Goal: Task Accomplishment & Management: Complete application form

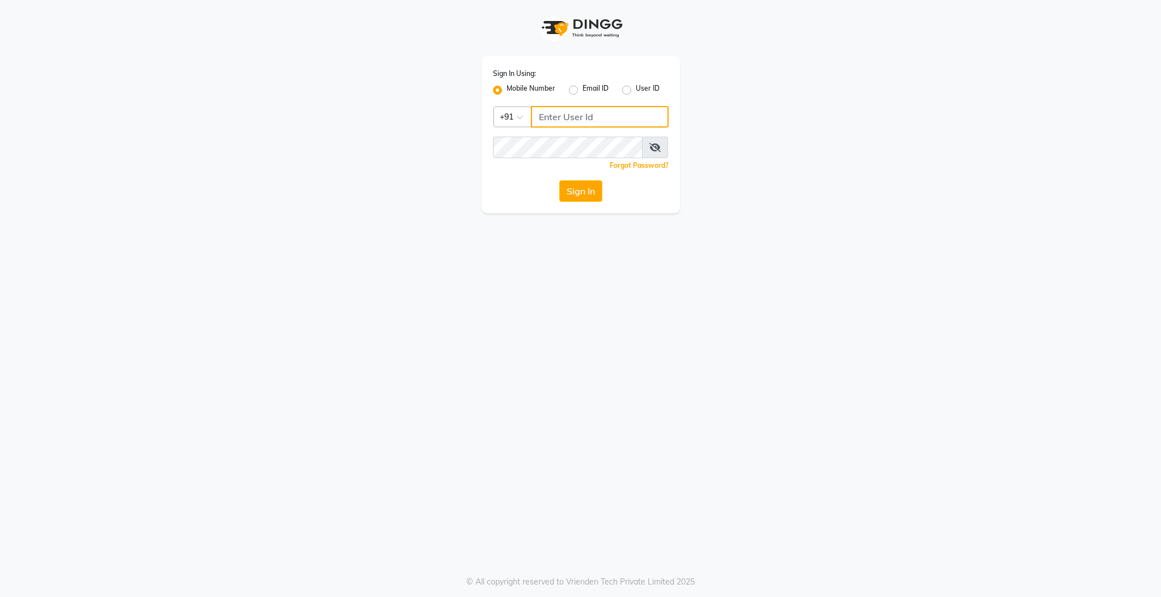
click at [563, 111] on input "Username" at bounding box center [600, 117] width 138 height 22
type input "9597910335"
click at [550, 135] on div "Sign In Using: Mobile Number Email ID User ID Country Code × [PHONE_NUMBER] Rem…" at bounding box center [581, 134] width 198 height 157
click at [559, 180] on button "Sign In" at bounding box center [580, 191] width 43 height 22
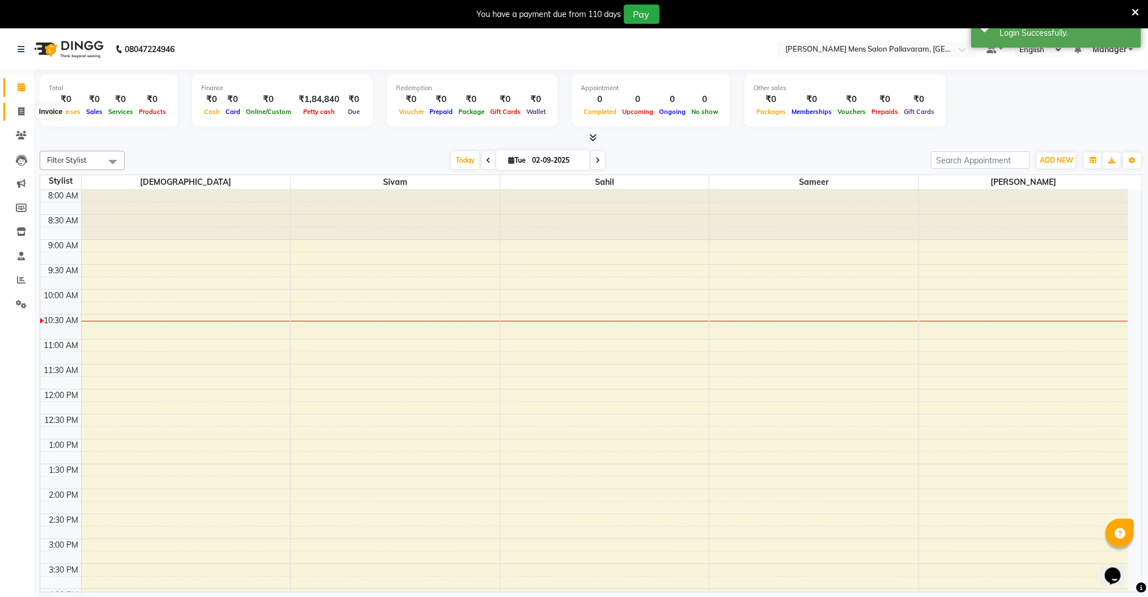
click at [24, 112] on icon at bounding box center [21, 111] width 6 height 9
select select "8211"
select select "service"
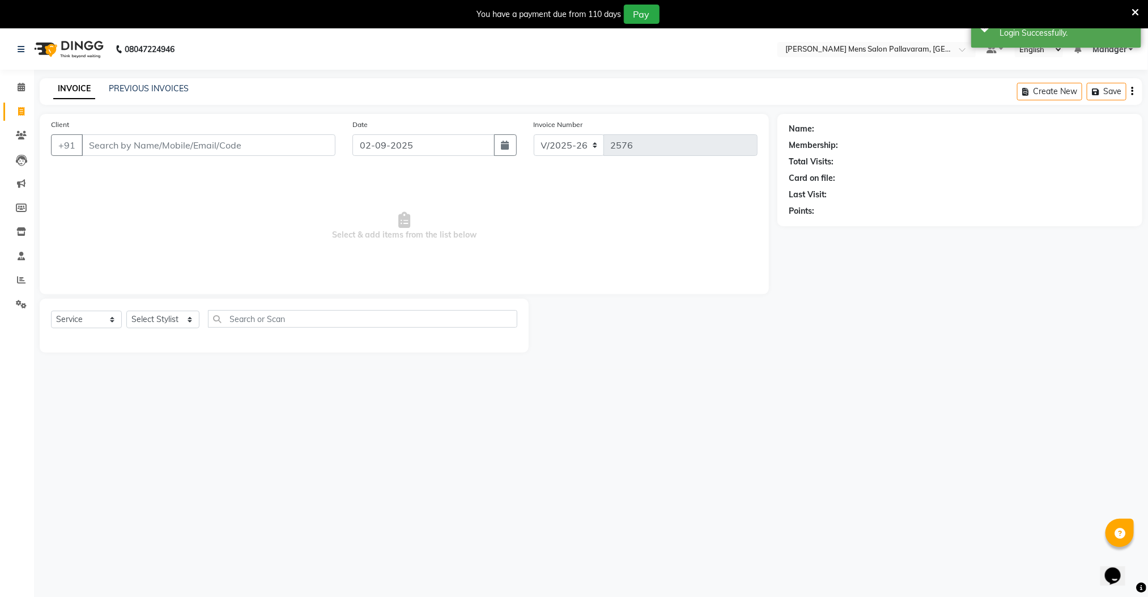
click at [124, 151] on input "Client" at bounding box center [209, 145] width 254 height 22
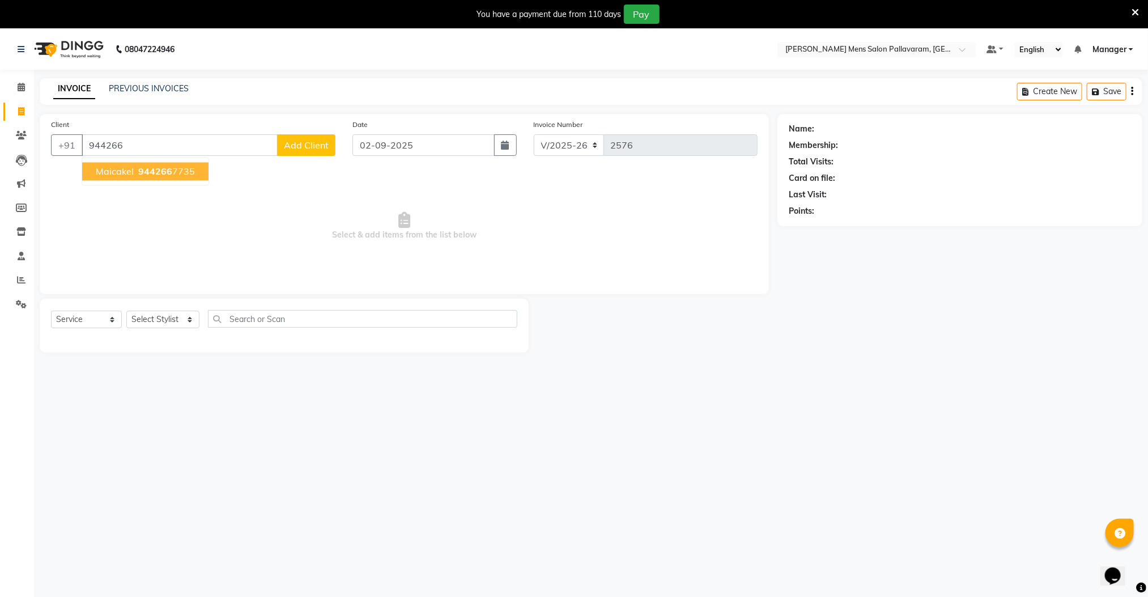
click at [131, 179] on button "maicakel 944266 7735" at bounding box center [145, 172] width 126 height 18
type input "9442667735"
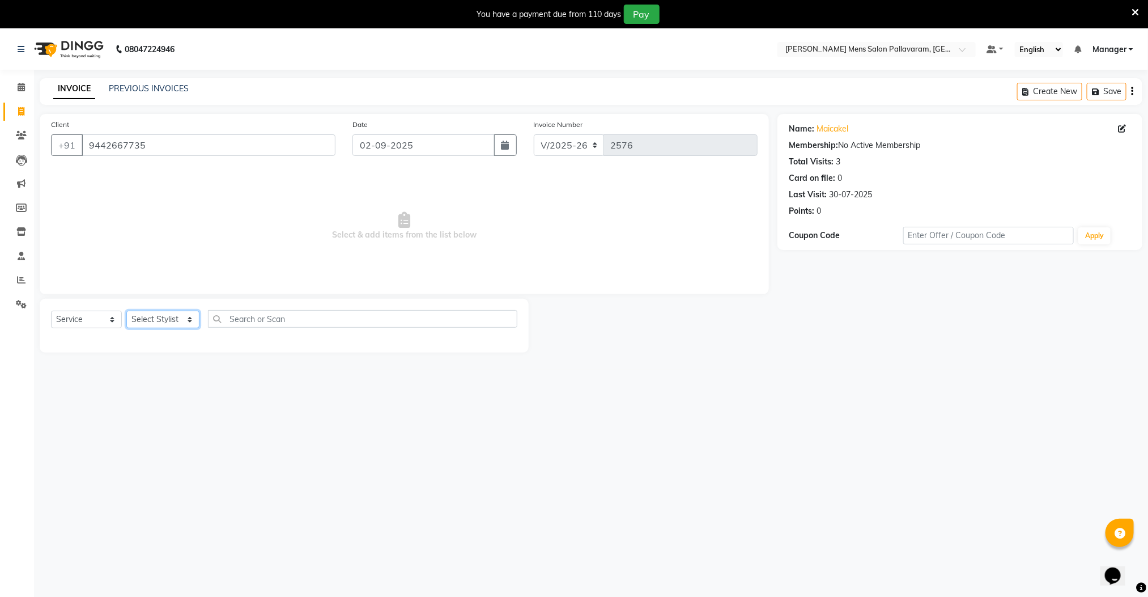
drag, startPoint x: 164, startPoint y: 320, endPoint x: 157, endPoint y: 328, distance: 10.9
click at [163, 322] on select "Select Stylist Manager [PERSON_NAME] [PERSON_NAME] [PERSON_NAME]" at bounding box center [162, 320] width 73 height 18
select select "89182"
click at [126, 311] on select "Select Stylist Manager [PERSON_NAME] [PERSON_NAME] [PERSON_NAME]" at bounding box center [162, 320] width 73 height 18
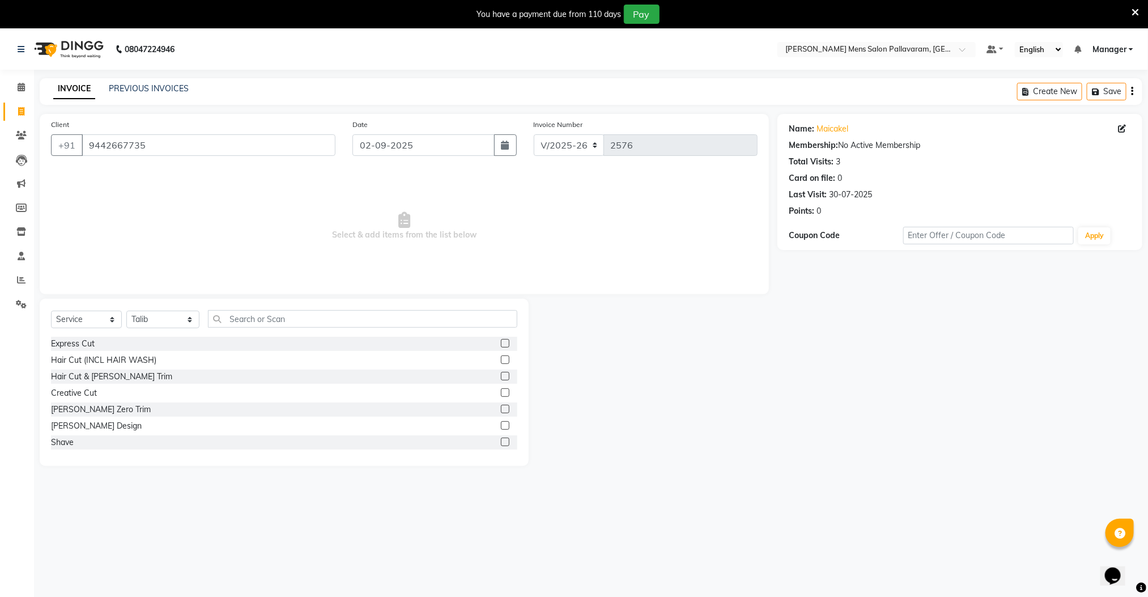
click at [501, 425] on label at bounding box center [505, 425] width 9 height 9
click at [501, 425] on input "checkbox" at bounding box center [504, 425] width 7 height 7
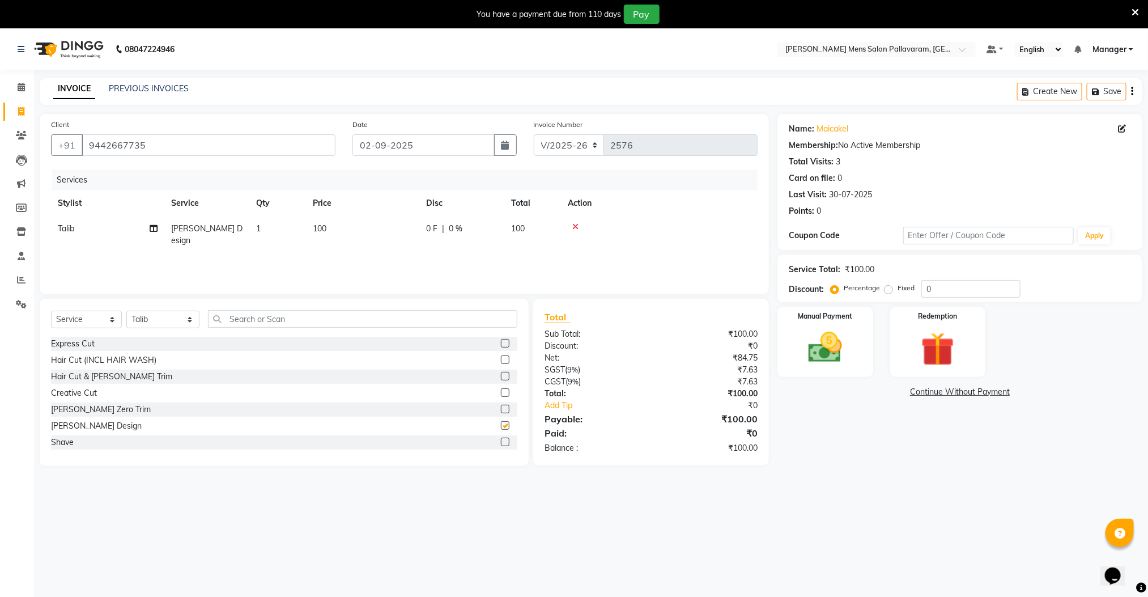
checkbox input "false"
click at [501, 407] on label at bounding box center [505, 409] width 9 height 9
click at [501, 407] on input "checkbox" at bounding box center [504, 409] width 7 height 7
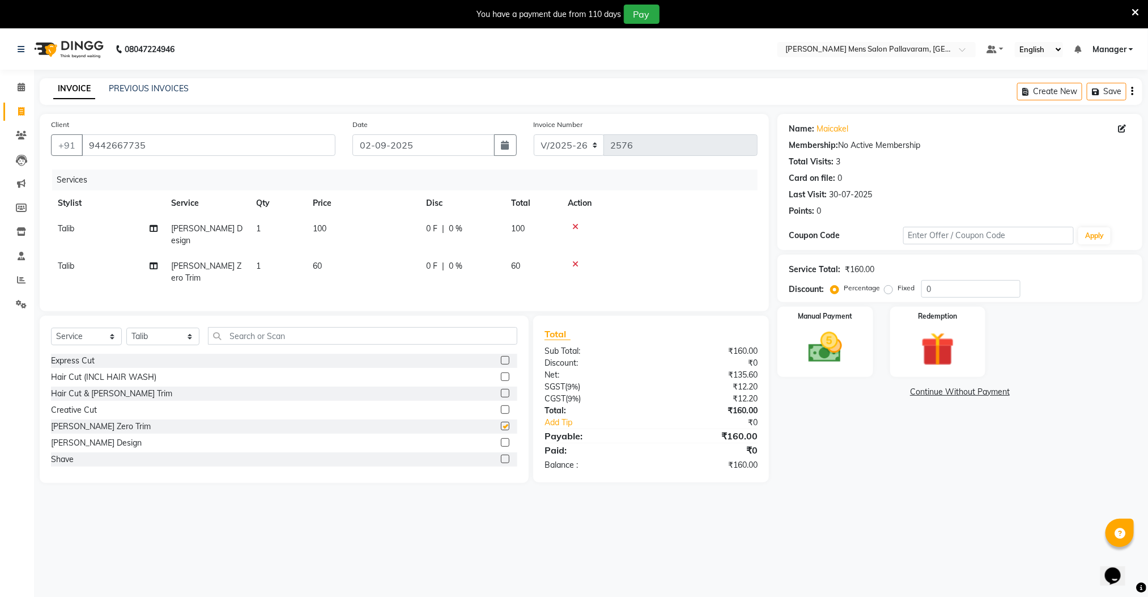
checkbox input "false"
click at [828, 338] on img at bounding box center [825, 348] width 57 height 40
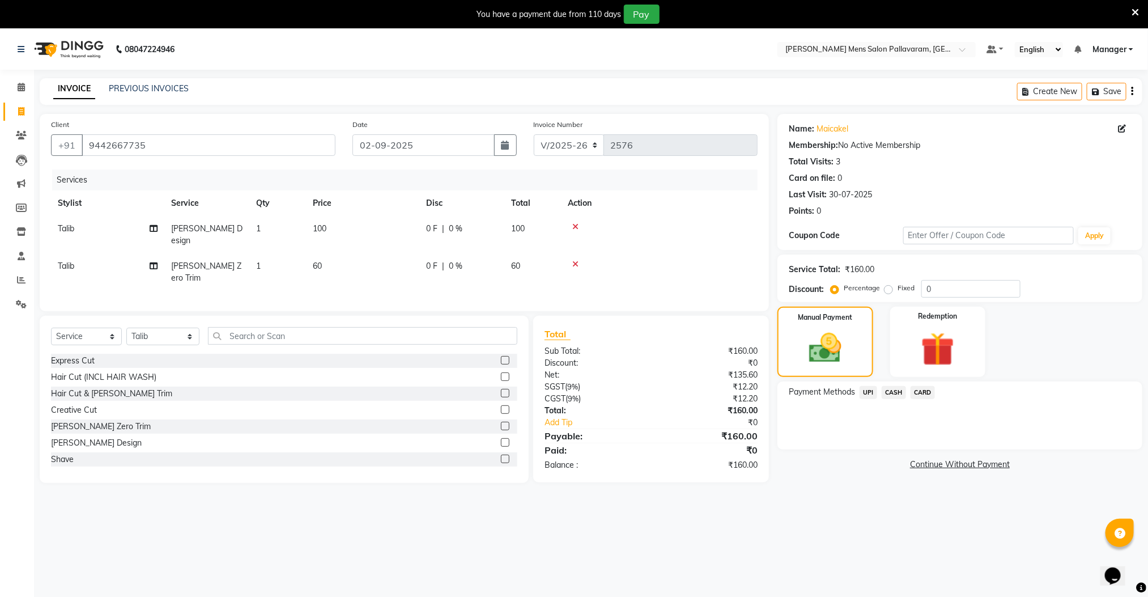
click at [869, 392] on span "UPI" at bounding box center [869, 392] width 18 height 13
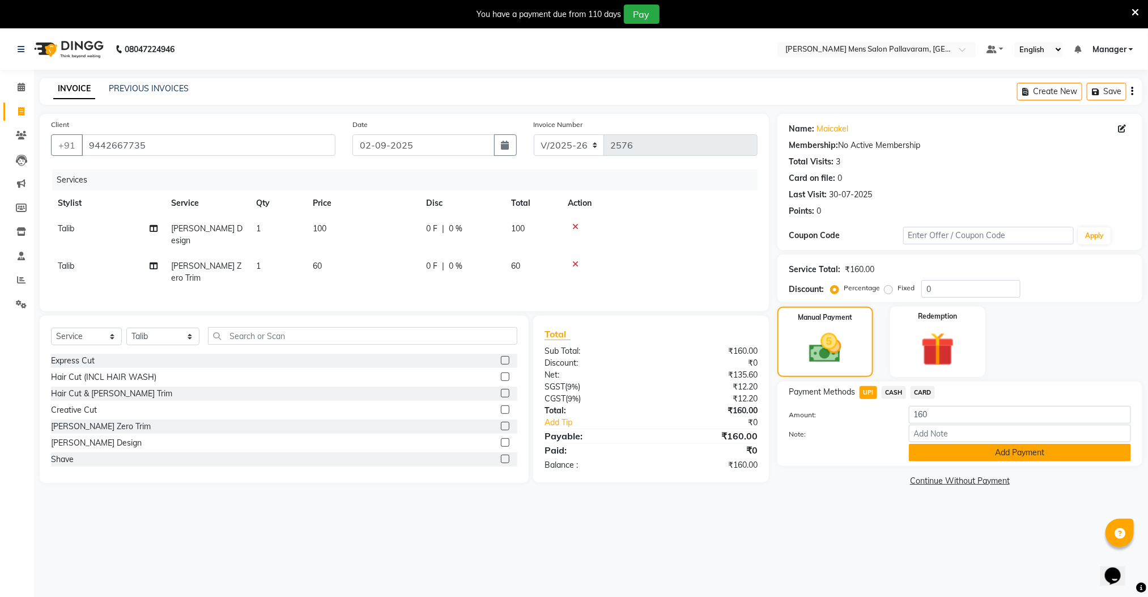
click at [934, 460] on button "Add Payment" at bounding box center [1020, 453] width 222 height 18
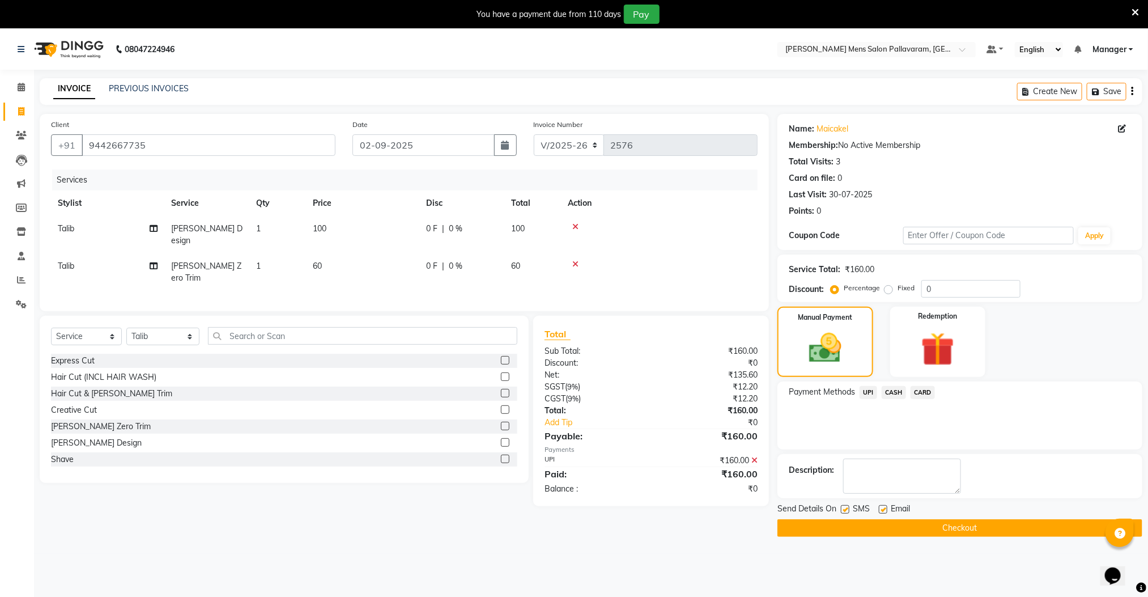
click at [927, 530] on button "Checkout" at bounding box center [960, 528] width 365 height 18
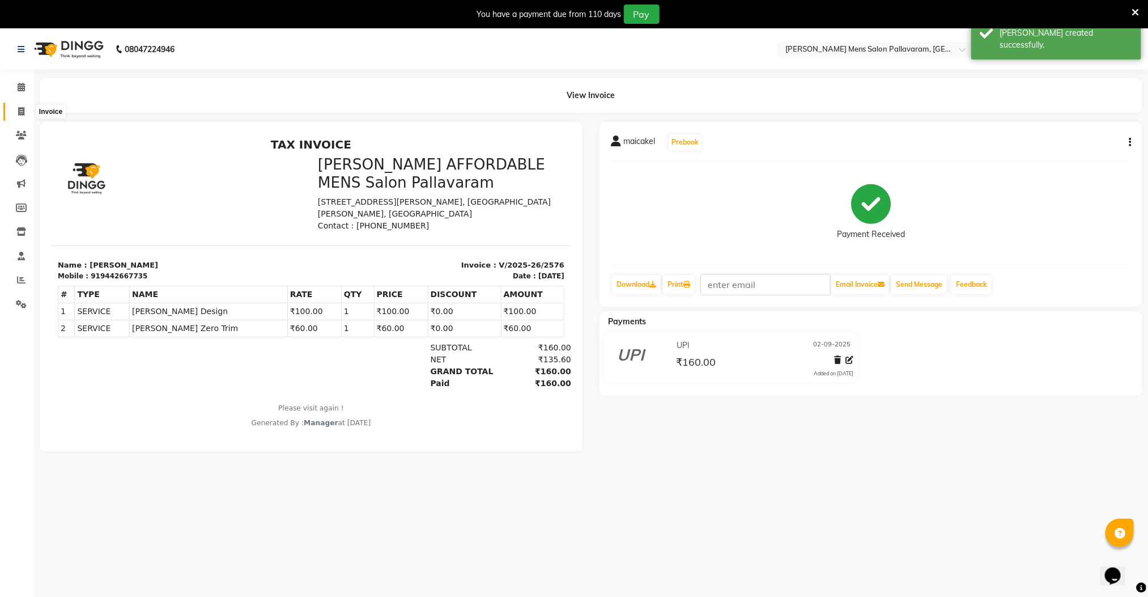
click at [19, 111] on icon at bounding box center [21, 111] width 6 height 9
select select "service"
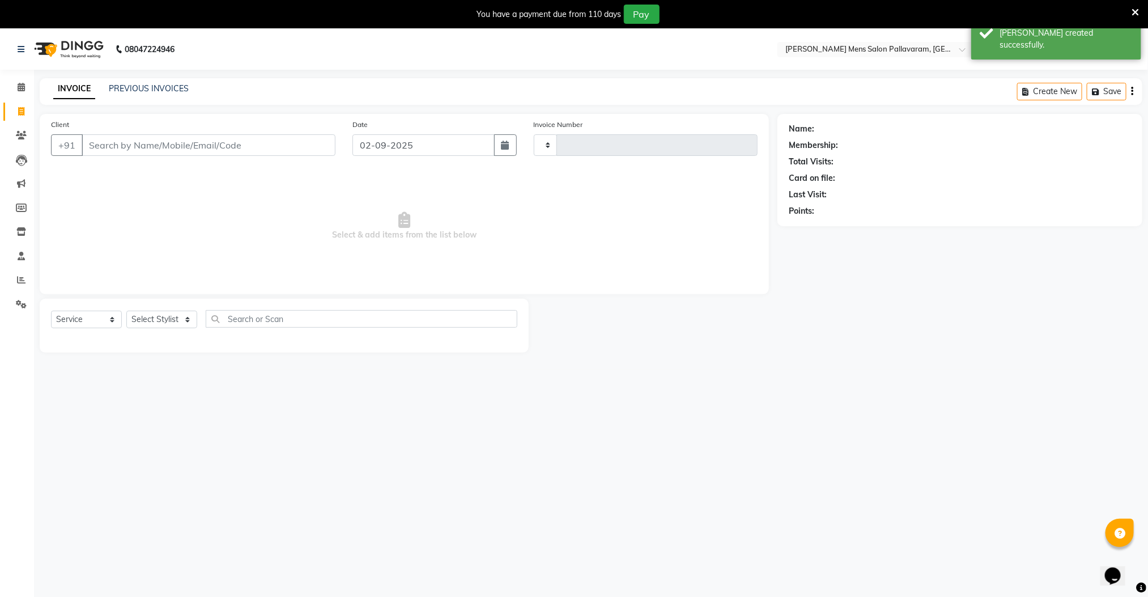
type input "2577"
select select "8211"
click at [118, 143] on input "Client" at bounding box center [209, 145] width 254 height 22
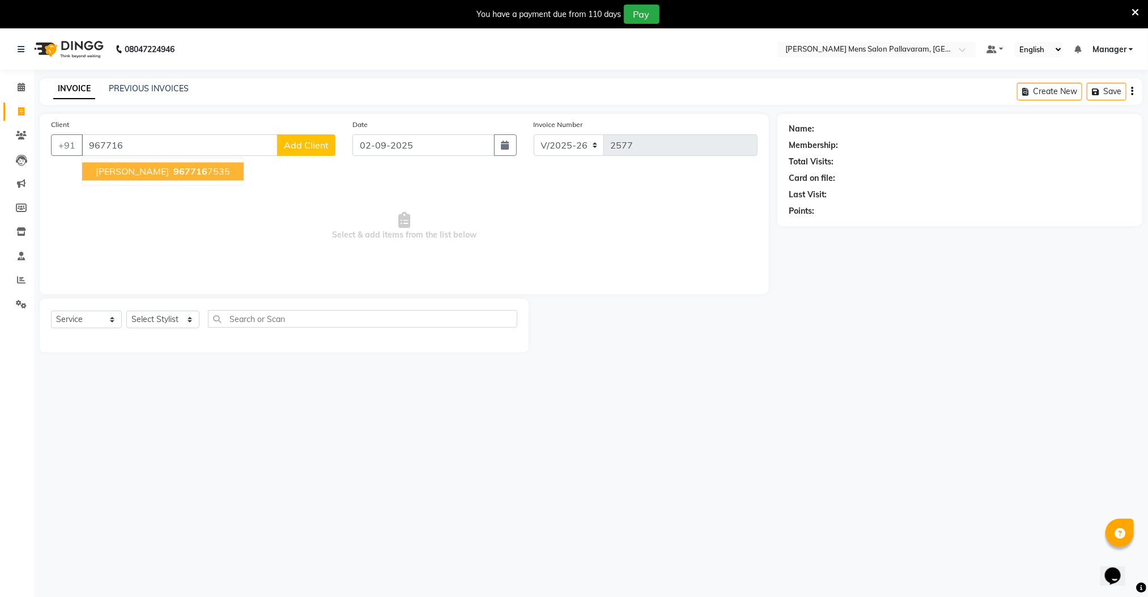
click at [121, 169] on span "[PERSON_NAME]" at bounding box center [132, 171] width 73 height 11
type input "9677167535"
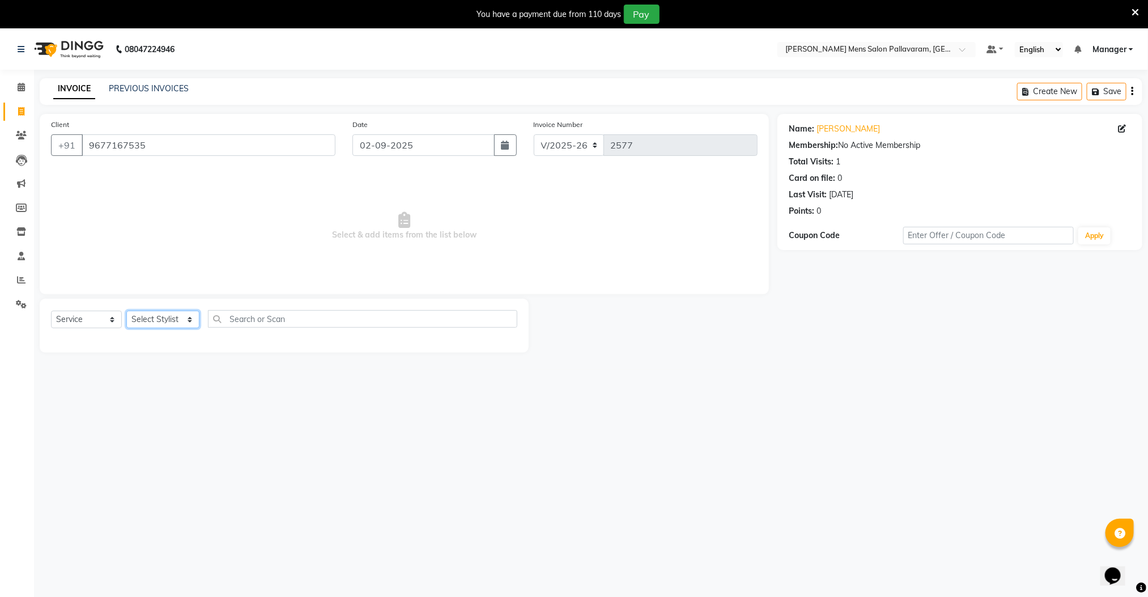
click at [158, 317] on select "Select Stylist Manager [PERSON_NAME] [PERSON_NAME] [PERSON_NAME]" at bounding box center [162, 320] width 73 height 18
select select "78867"
click at [126, 311] on select "Select Stylist Manager [PERSON_NAME] [PERSON_NAME] [PERSON_NAME]" at bounding box center [162, 320] width 73 height 18
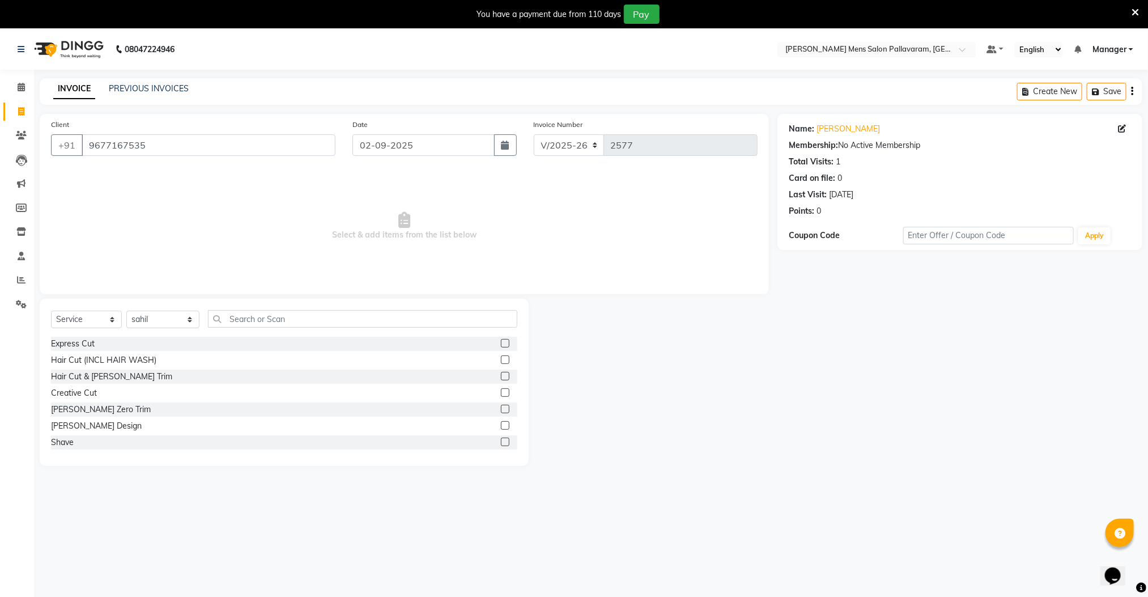
click at [501, 392] on label at bounding box center [505, 392] width 9 height 9
click at [501, 392] on input "checkbox" at bounding box center [504, 392] width 7 height 7
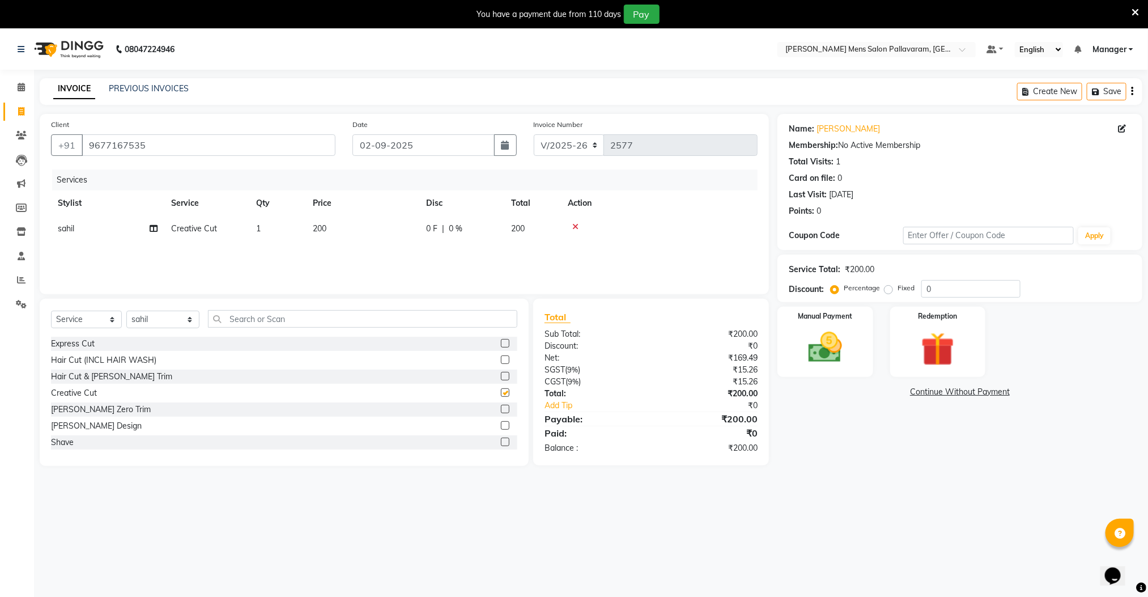
checkbox input "false"
click at [501, 425] on label at bounding box center [505, 425] width 9 height 9
click at [501, 425] on input "checkbox" at bounding box center [504, 425] width 7 height 7
checkbox input "false"
click at [786, 355] on div "Manual Payment" at bounding box center [825, 341] width 99 height 73
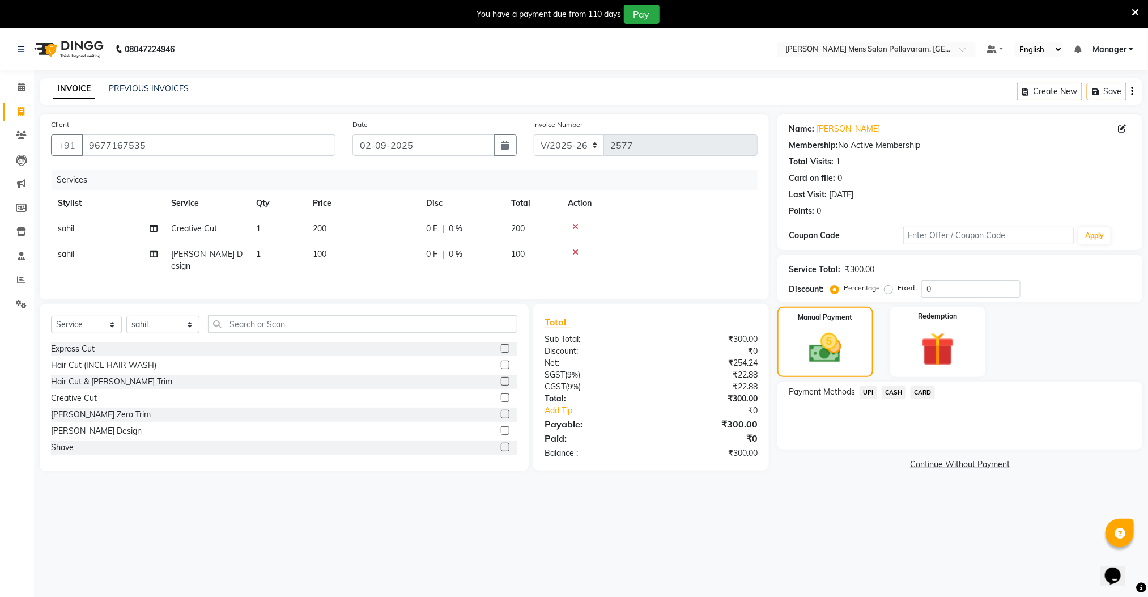
click at [869, 389] on span "UPI" at bounding box center [869, 392] width 18 height 13
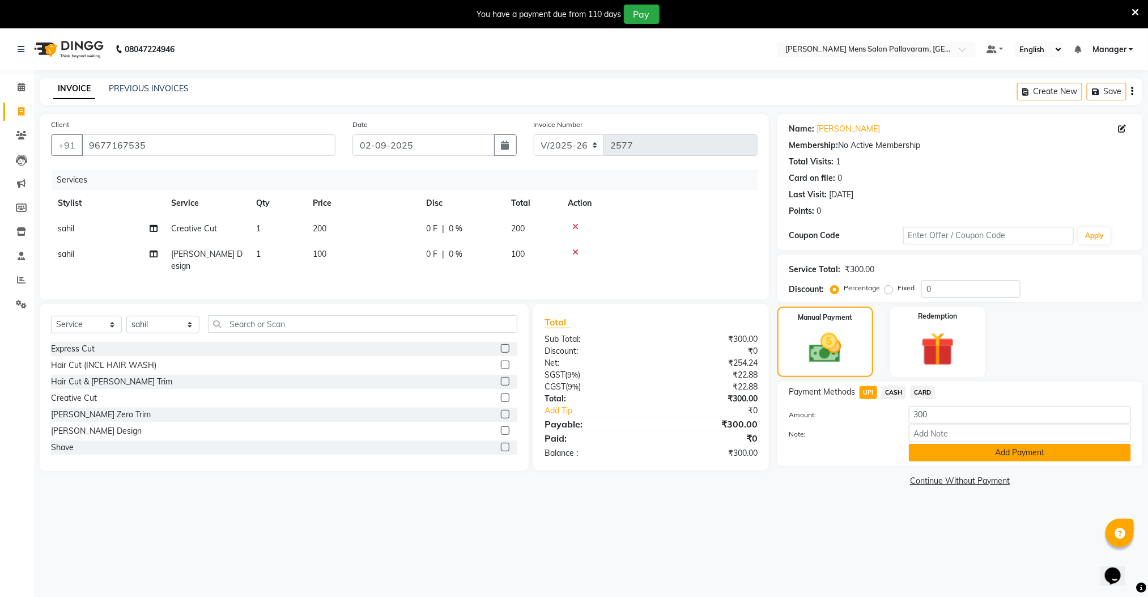
click at [922, 456] on button "Add Payment" at bounding box center [1020, 453] width 222 height 18
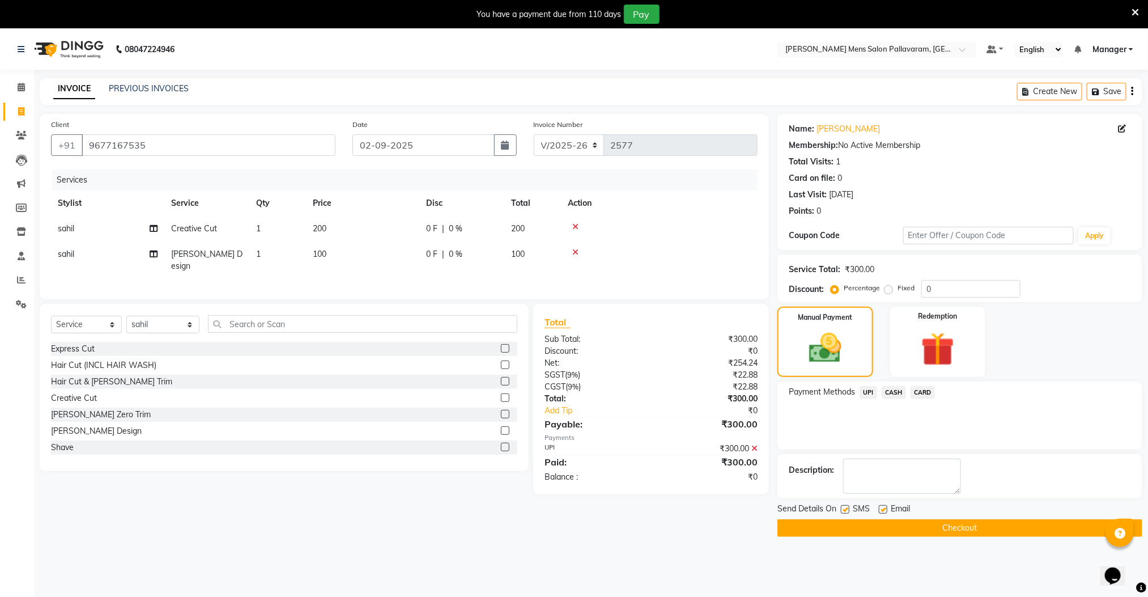
click at [925, 529] on button "Checkout" at bounding box center [960, 528] width 365 height 18
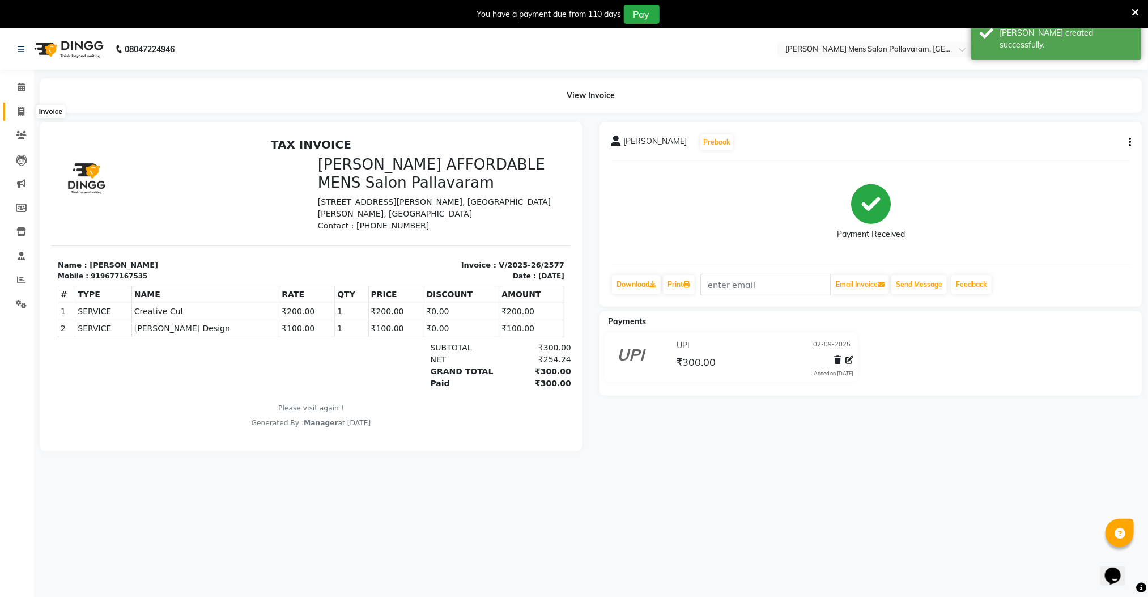
click at [17, 114] on span at bounding box center [21, 111] width 20 height 13
select select "service"
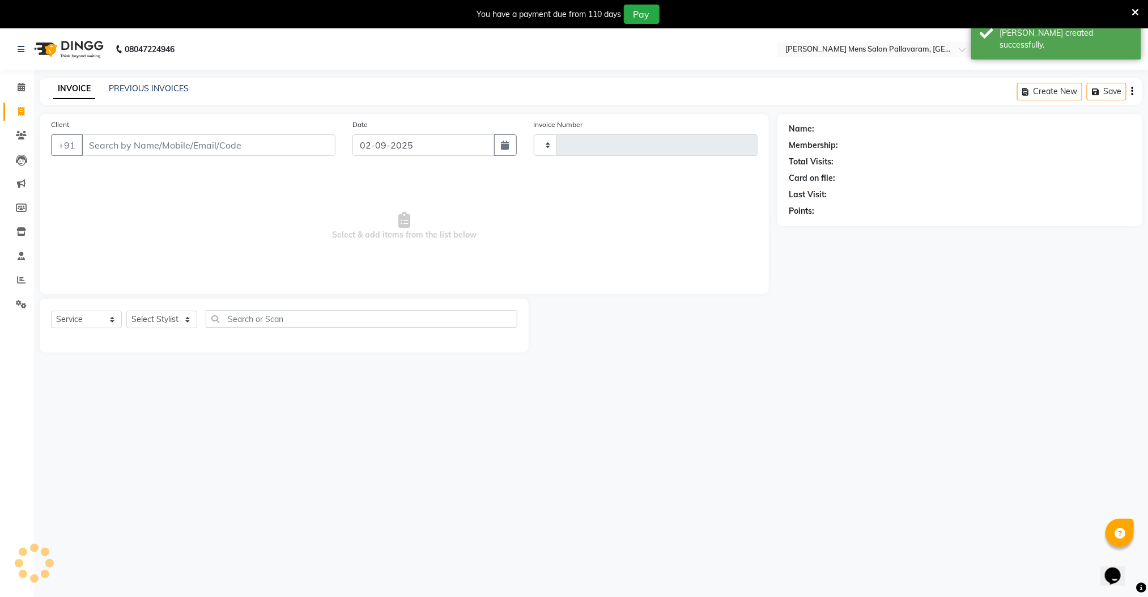
type input "2578"
select select "8211"
click at [104, 147] on input "Client" at bounding box center [209, 145] width 254 height 22
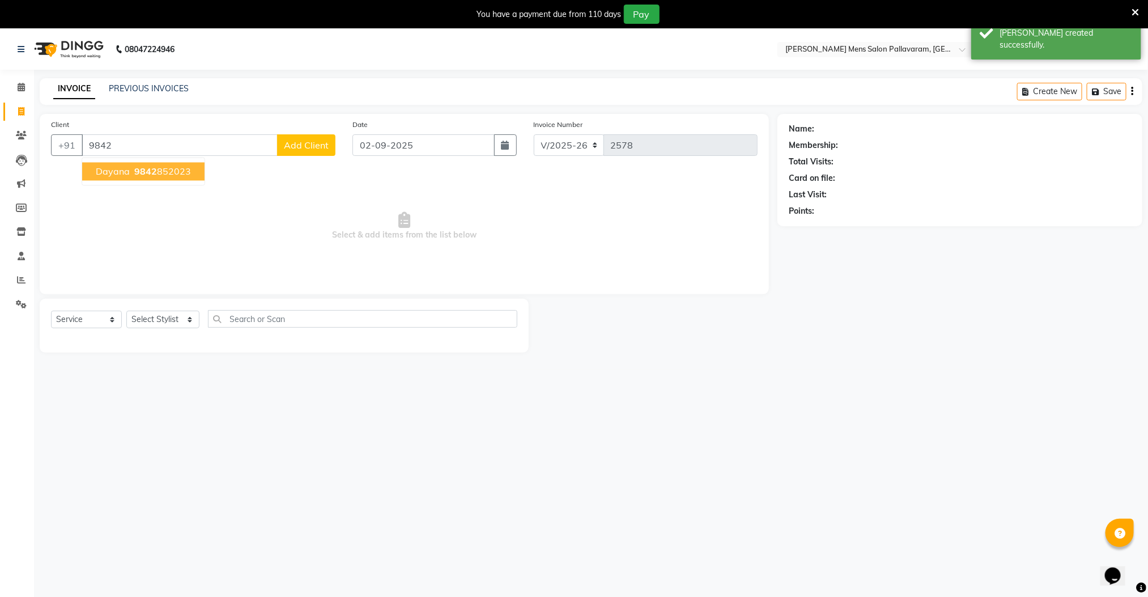
click at [128, 168] on span "dayana" at bounding box center [113, 171] width 34 height 11
type input "9842852023"
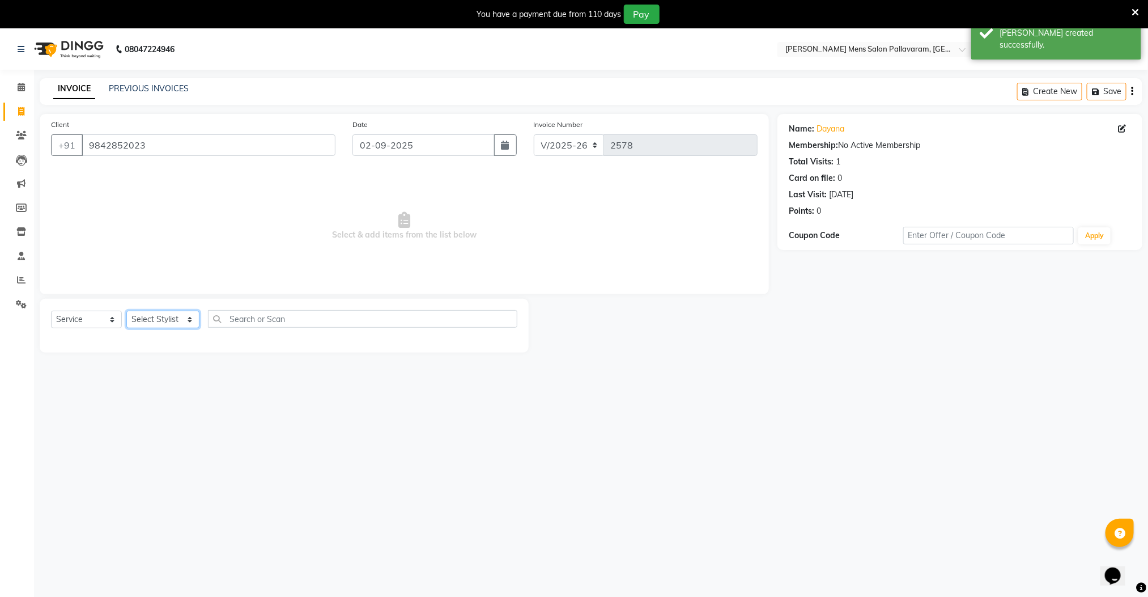
click at [151, 313] on select "Select Stylist Manager [PERSON_NAME] [PERSON_NAME] [PERSON_NAME]" at bounding box center [162, 320] width 73 height 18
select select "78867"
click at [126, 311] on select "Select Stylist Manager [PERSON_NAME] [PERSON_NAME] [PERSON_NAME]" at bounding box center [162, 320] width 73 height 18
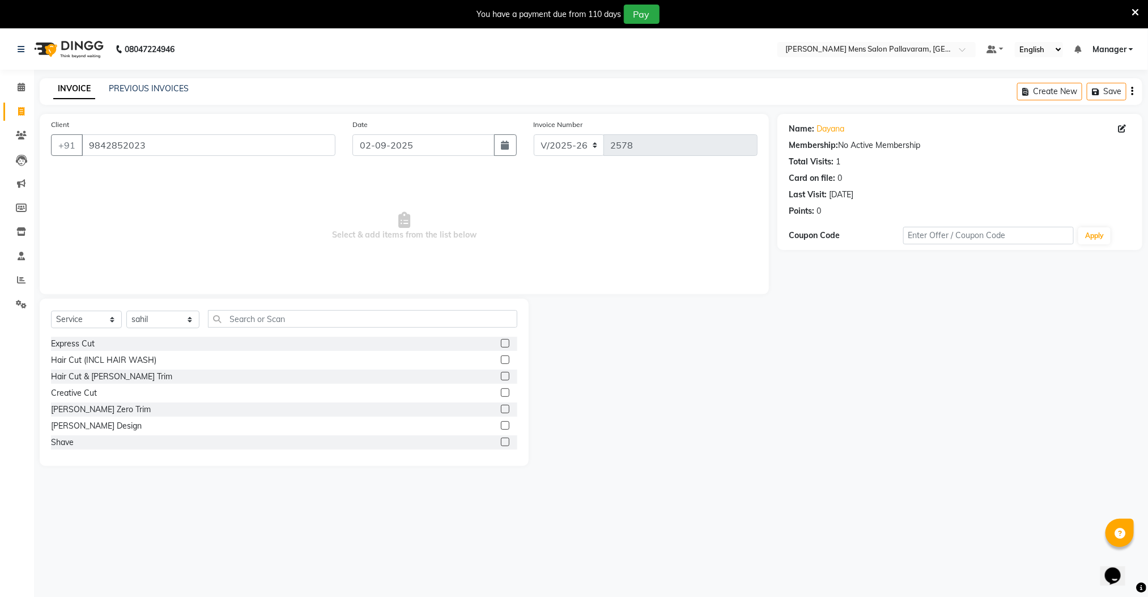
click at [501, 372] on label at bounding box center [505, 376] width 9 height 9
click at [501, 373] on input "checkbox" at bounding box center [504, 376] width 7 height 7
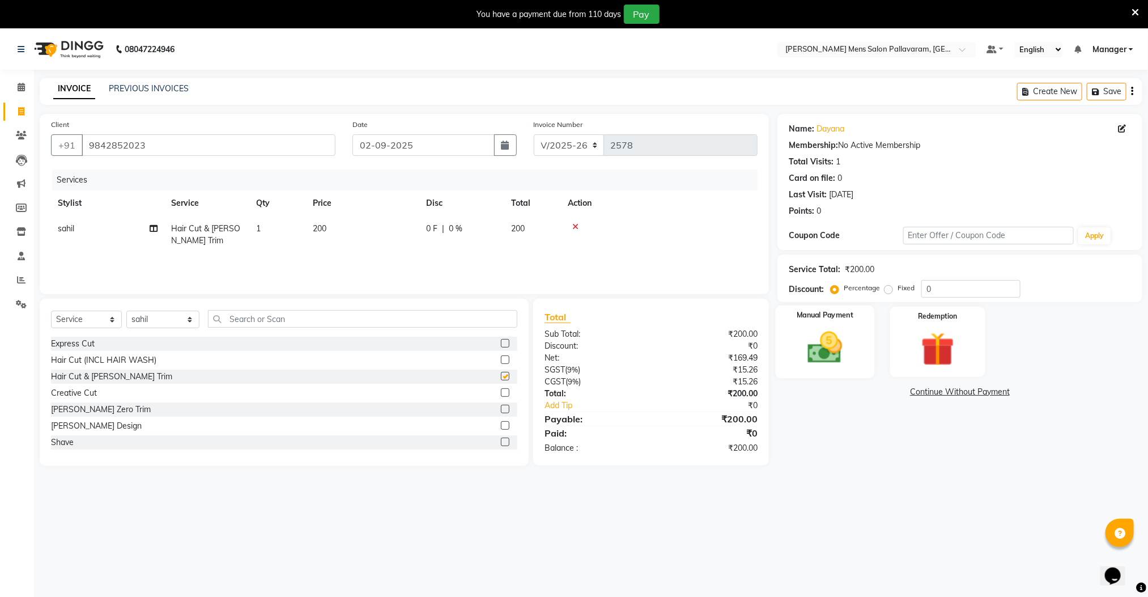
checkbox input "false"
drag, startPoint x: 784, startPoint y: 335, endPoint x: 788, endPoint y: 340, distance: 6.5
click at [785, 335] on div "Manual Payment" at bounding box center [825, 341] width 99 height 73
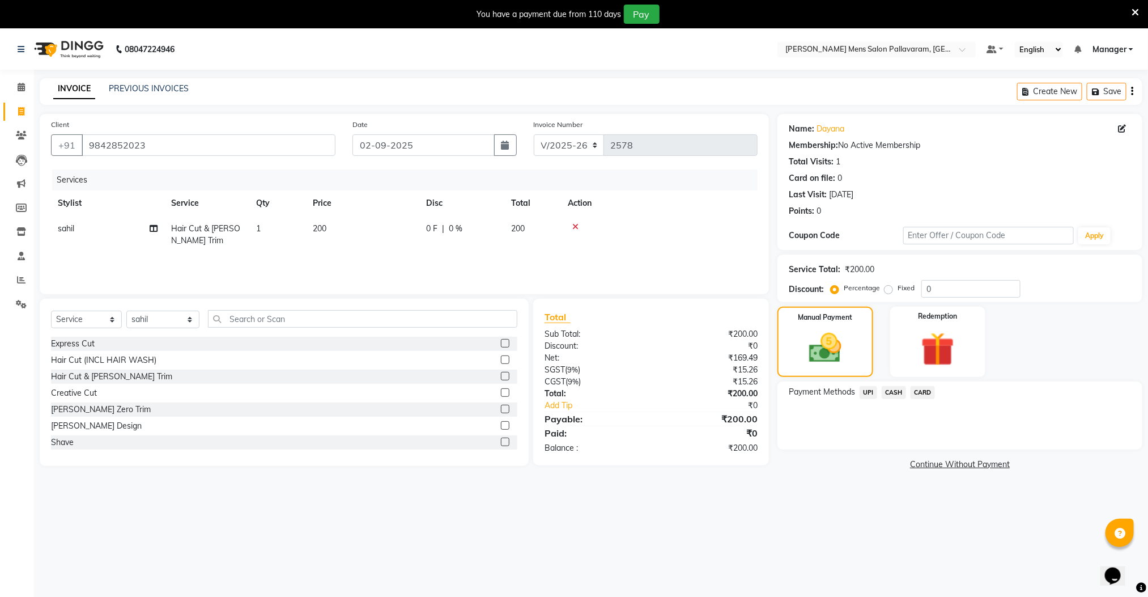
drag, startPoint x: 889, startPoint y: 387, endPoint x: 891, endPoint y: 401, distance: 14.8
click at [888, 388] on span "CASH" at bounding box center [894, 392] width 24 height 13
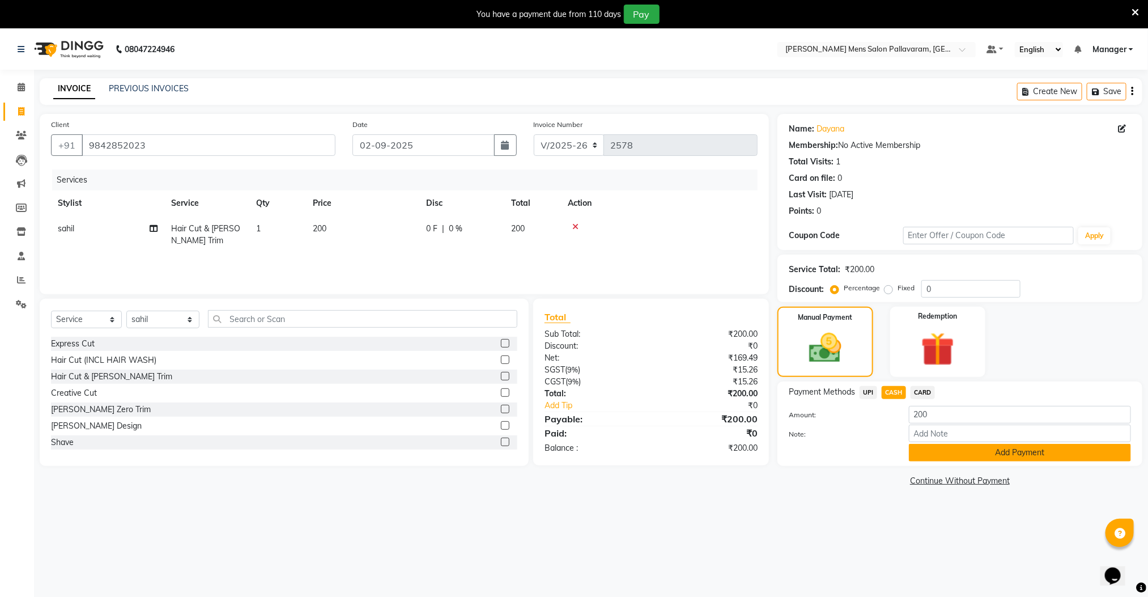
click at [923, 446] on button "Add Payment" at bounding box center [1020, 453] width 222 height 18
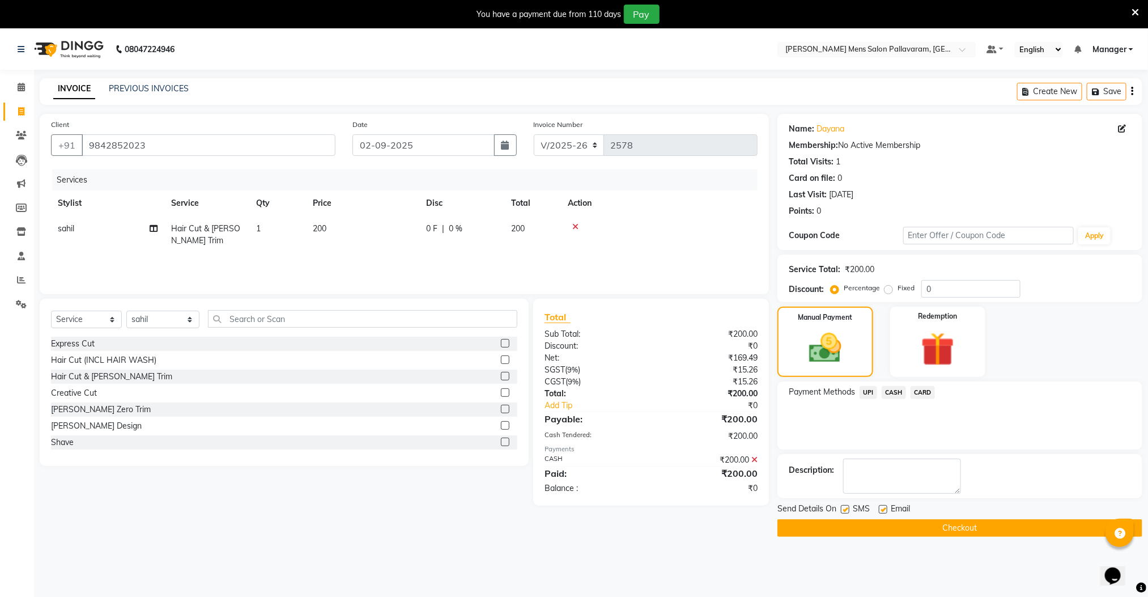
click at [932, 530] on button "Checkout" at bounding box center [960, 528] width 365 height 18
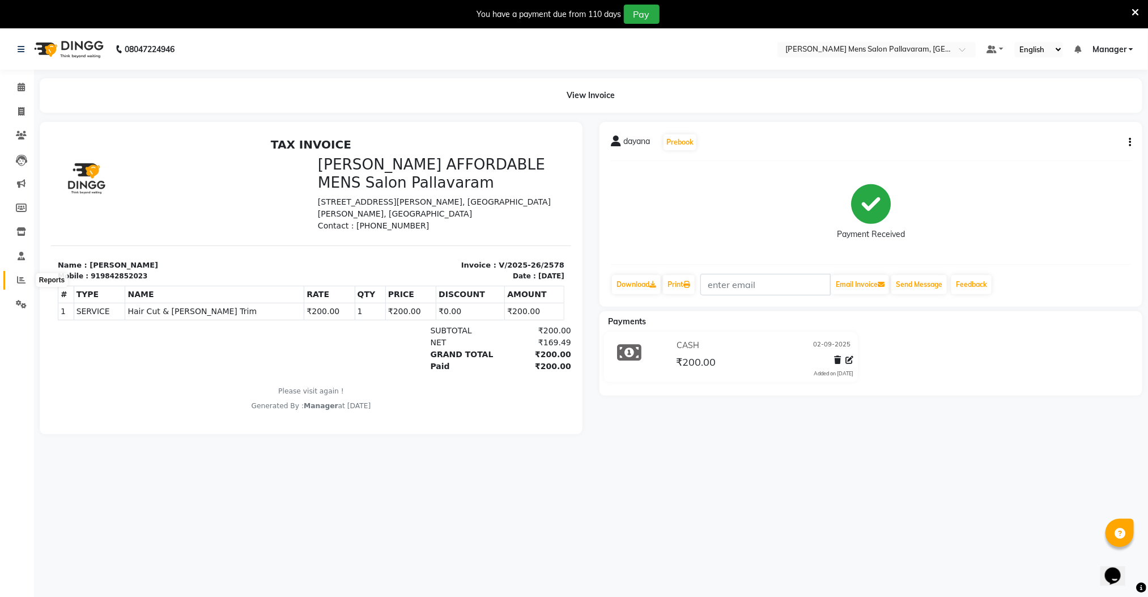
click at [15, 281] on span at bounding box center [21, 280] width 20 height 13
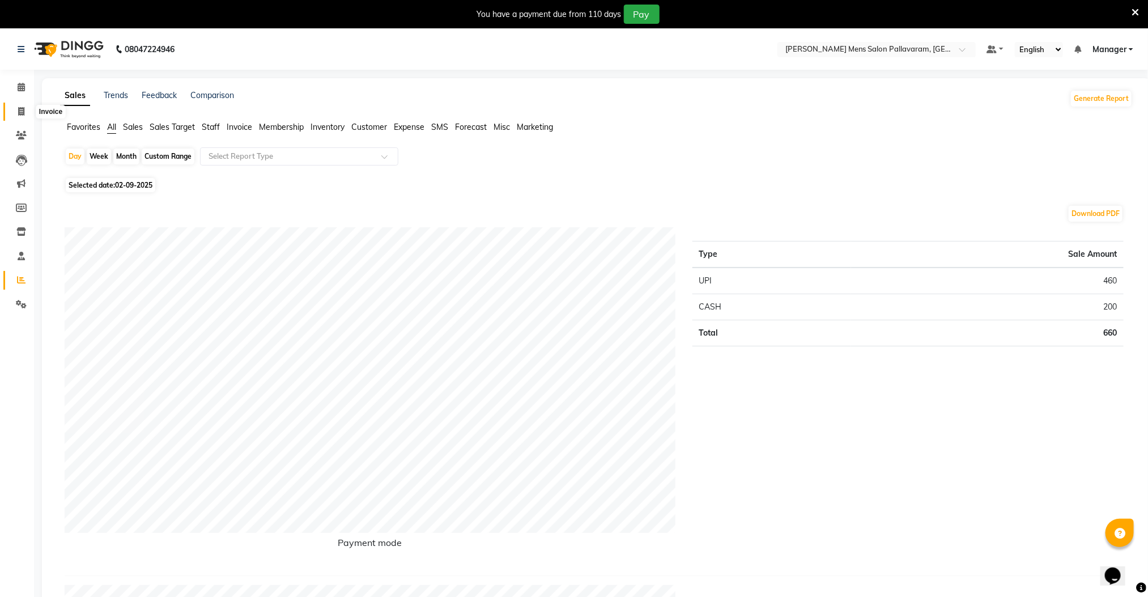
click at [24, 109] on span at bounding box center [21, 111] width 20 height 13
select select "service"
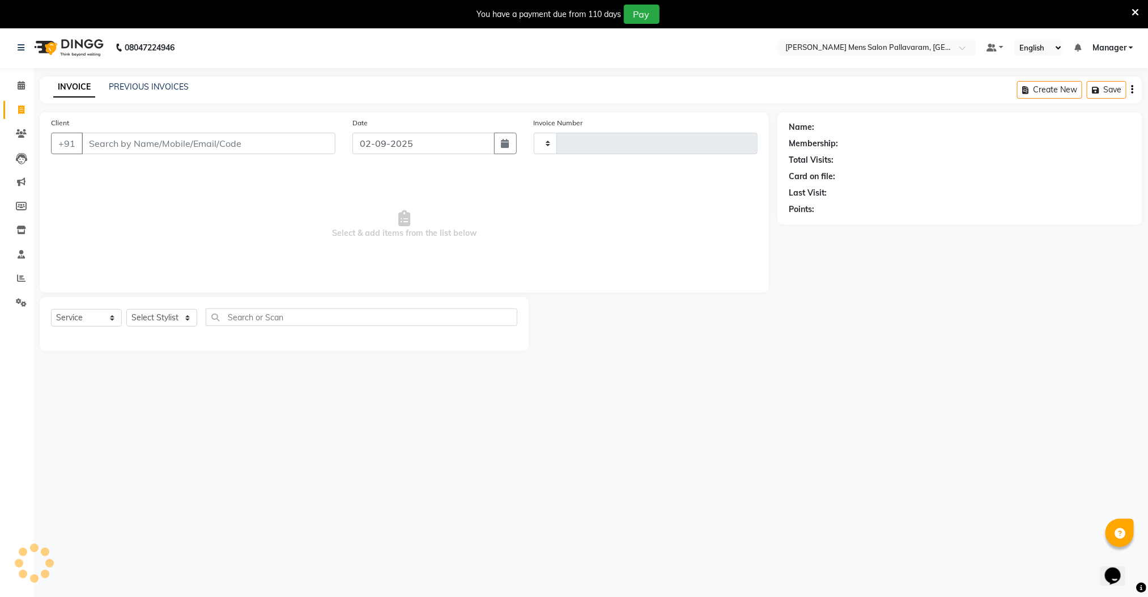
type input "2579"
select select "8211"
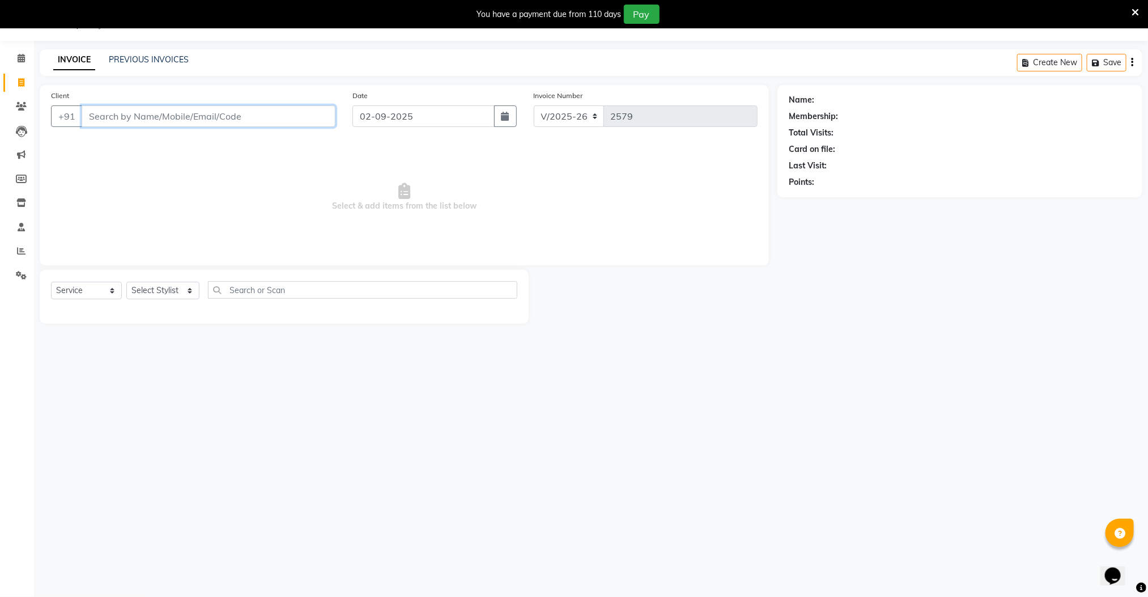
click at [159, 114] on input "Client" at bounding box center [209, 116] width 254 height 22
click at [168, 160] on ngb-highlight "88254 71930" at bounding box center [154, 160] width 59 height 11
type input "8825471930"
drag, startPoint x: 159, startPoint y: 291, endPoint x: 159, endPoint y: 299, distance: 7.9
click at [159, 291] on select "Select Stylist Manager [PERSON_NAME] [PERSON_NAME] [PERSON_NAME]" at bounding box center [162, 291] width 73 height 18
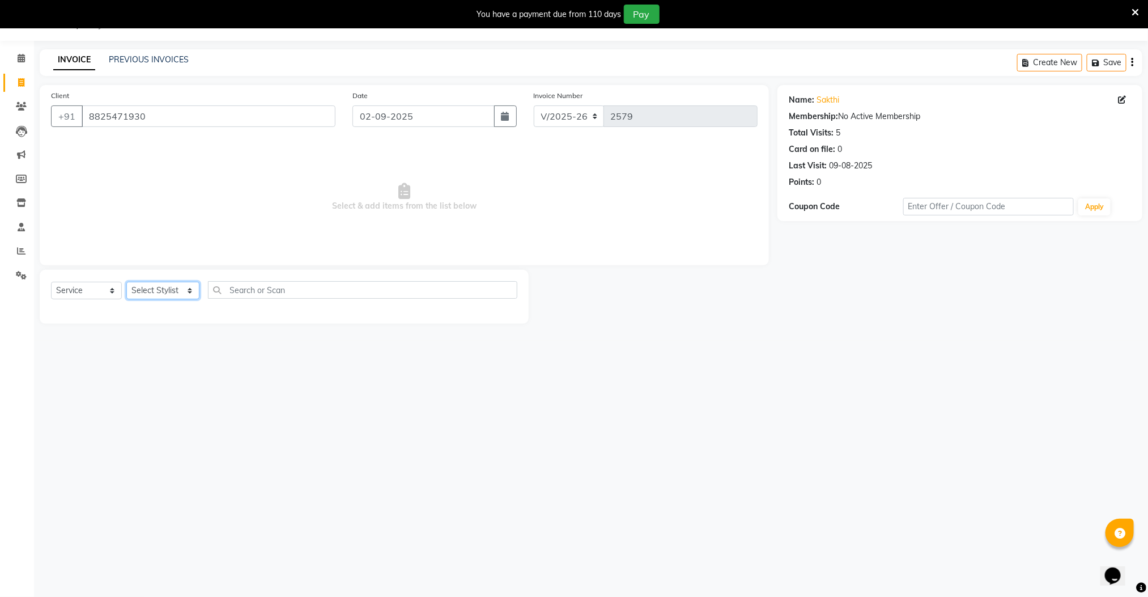
select select "89182"
click at [126, 282] on select "Select Stylist Manager [PERSON_NAME] [PERSON_NAME] [PERSON_NAME]" at bounding box center [162, 291] width 73 height 18
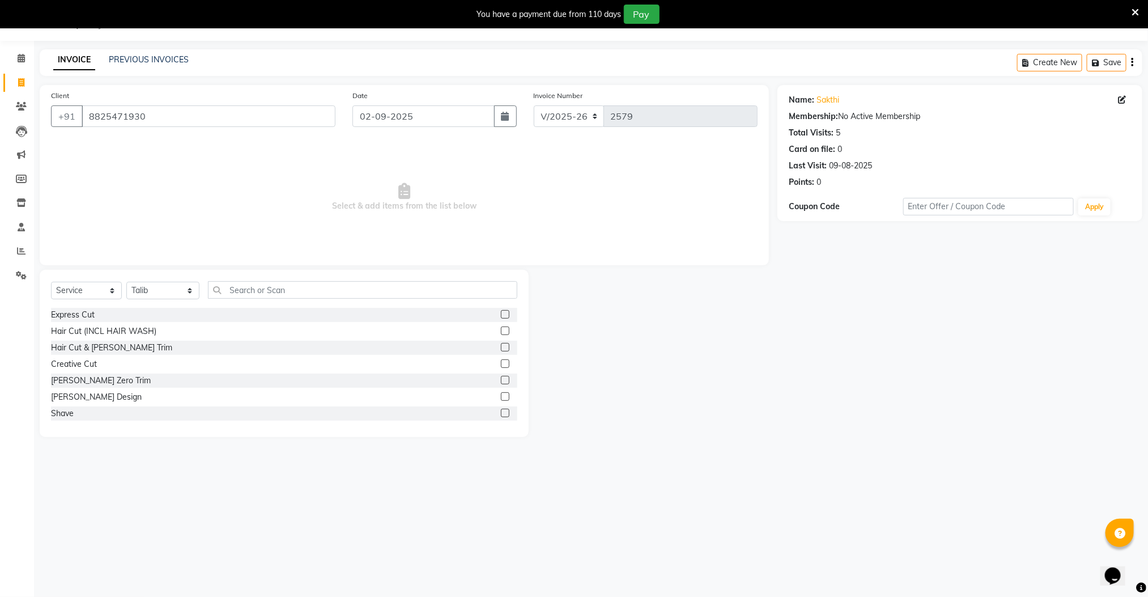
click at [501, 398] on label at bounding box center [505, 396] width 9 height 9
click at [501, 398] on input "checkbox" at bounding box center [504, 396] width 7 height 7
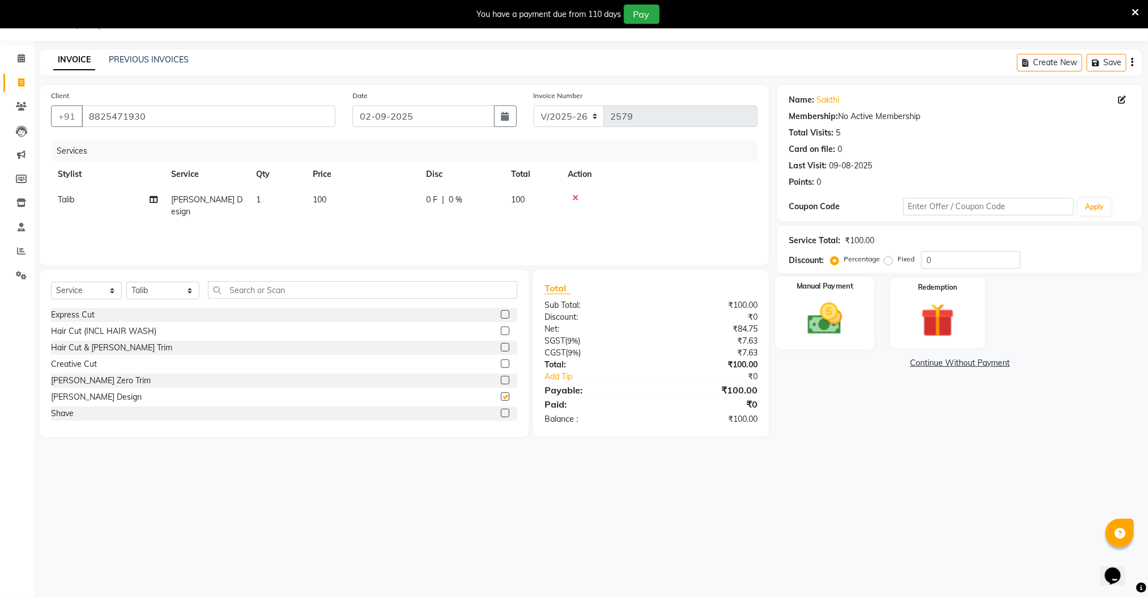
checkbox input "false"
click at [857, 338] on div "Manual Payment" at bounding box center [825, 313] width 99 height 73
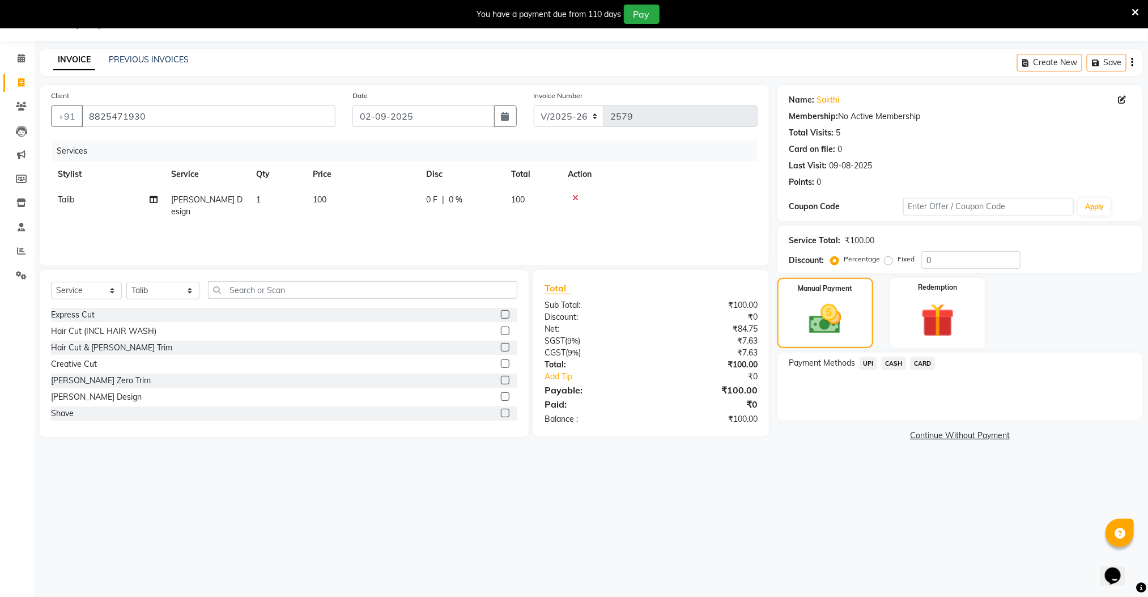
click at [869, 363] on span "UPI" at bounding box center [869, 363] width 18 height 13
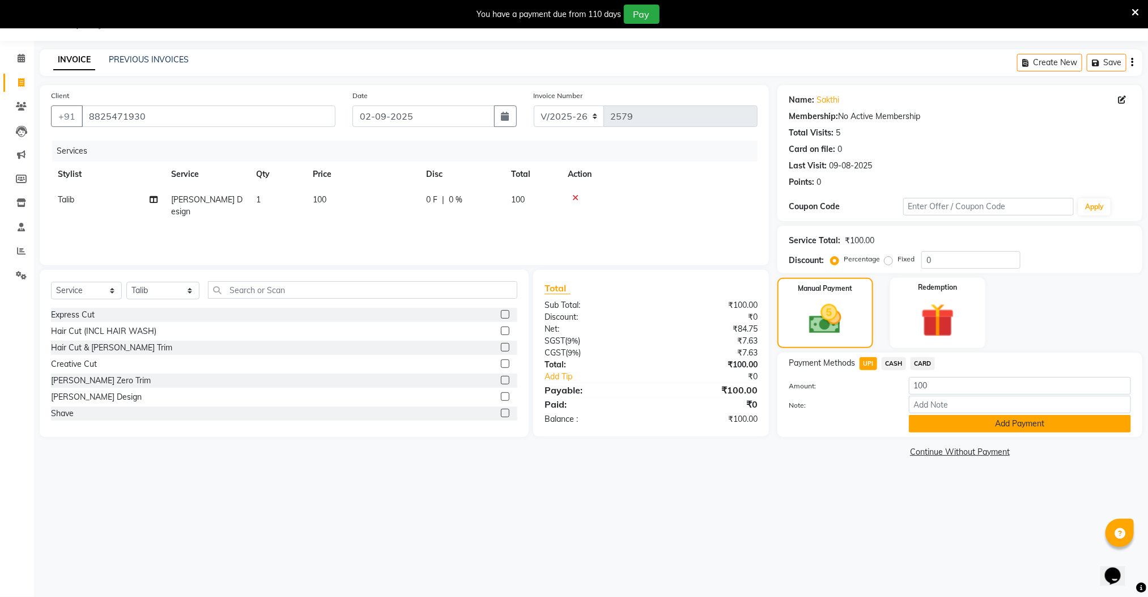
click at [924, 424] on button "Add Payment" at bounding box center [1020, 424] width 222 height 18
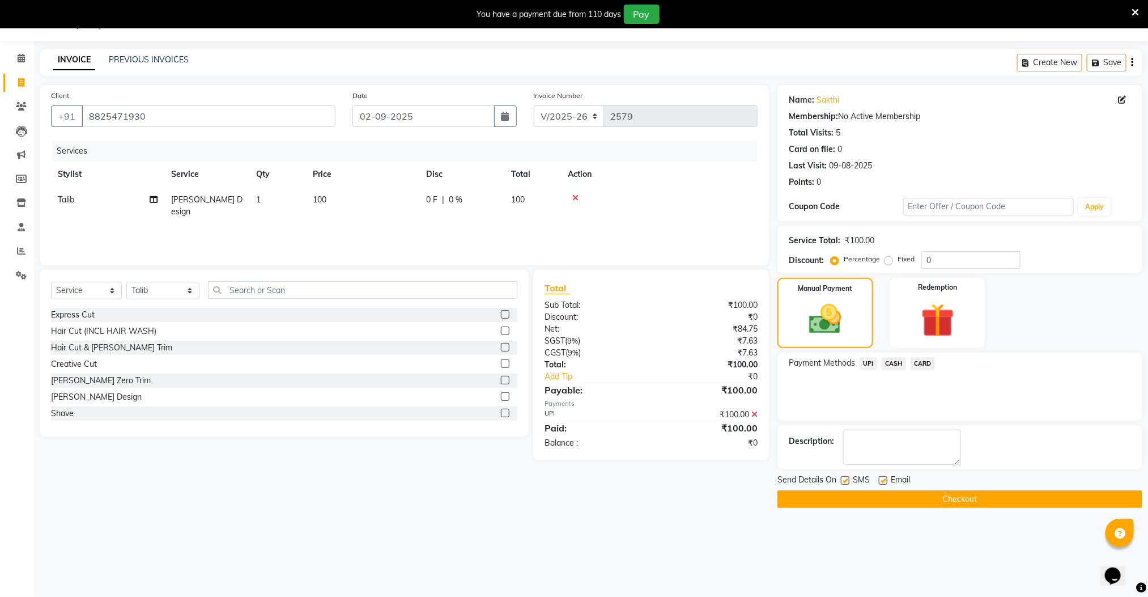
click at [919, 500] on button "Checkout" at bounding box center [960, 499] width 365 height 18
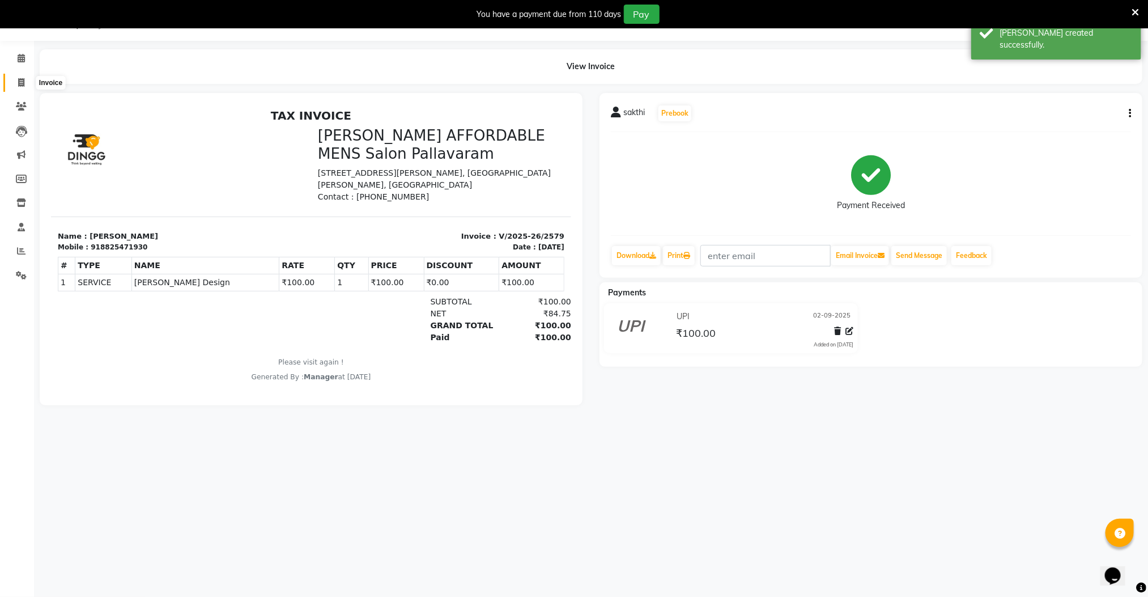
click at [16, 83] on span at bounding box center [21, 83] width 20 height 13
select select "8211"
select select "service"
